Goal: Find specific page/section

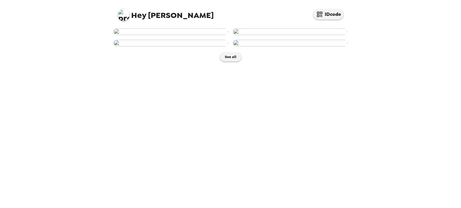
scroll to position [130, 0]
click at [289, 46] on img at bounding box center [290, 43] width 115 height 7
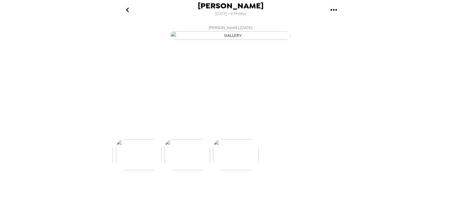
scroll to position [0, 145]
